Goal: Task Accomplishment & Management: Use online tool/utility

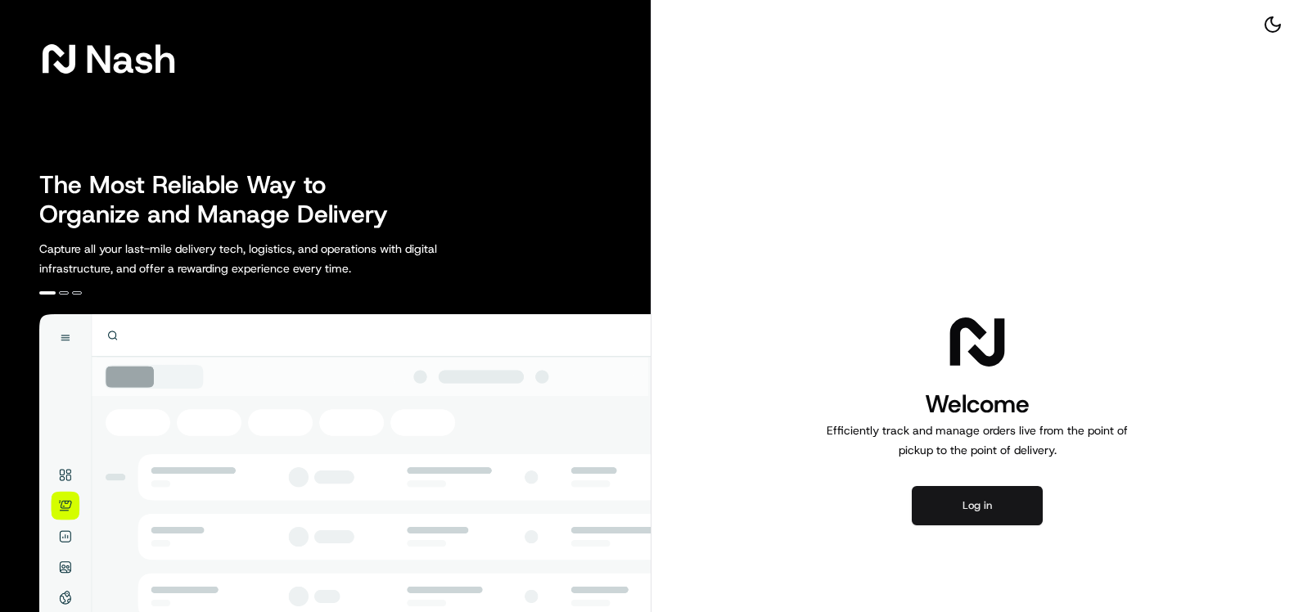
click at [1000, 515] on button "Log in" at bounding box center [977, 505] width 131 height 39
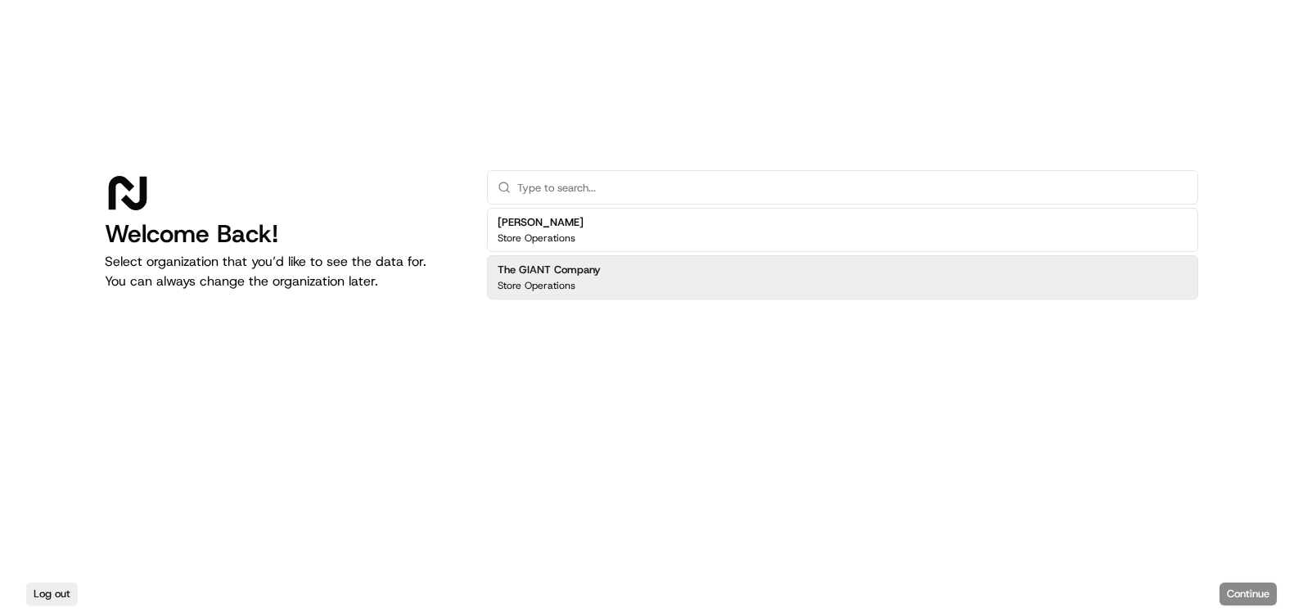
click at [696, 282] on div "The GIANT Company Store Operations" at bounding box center [842, 277] width 711 height 44
click at [1263, 589] on button "Continue" at bounding box center [1247, 594] width 57 height 23
